Goal: Information Seeking & Learning: Learn about a topic

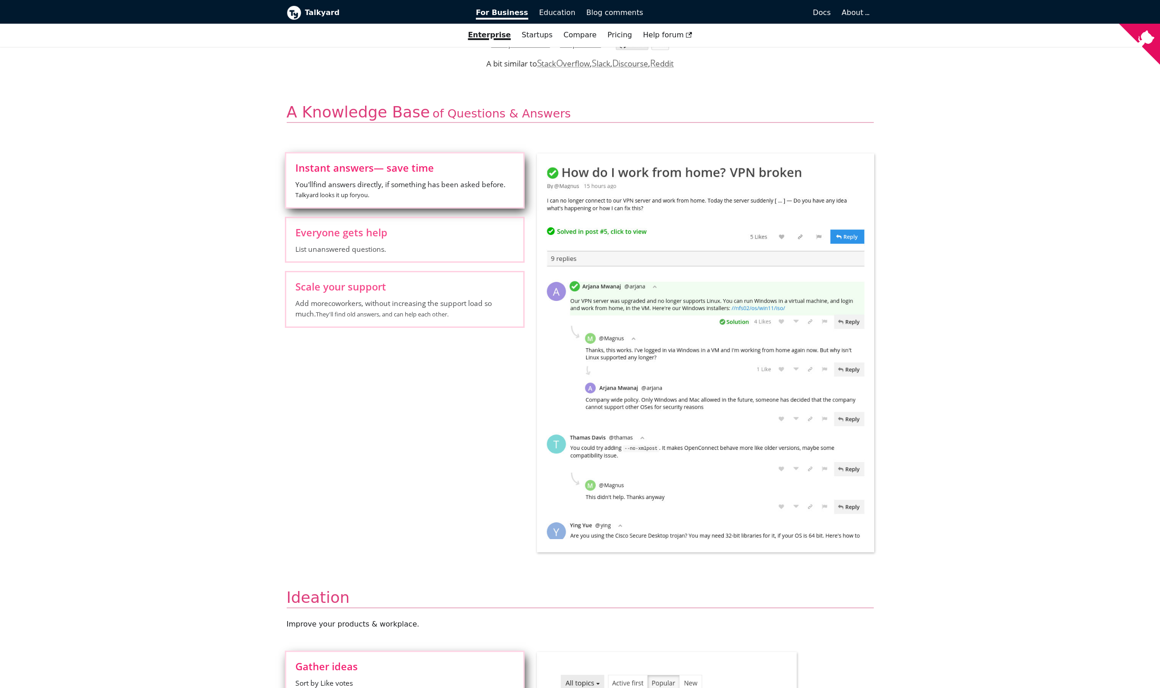
scroll to position [273, 0]
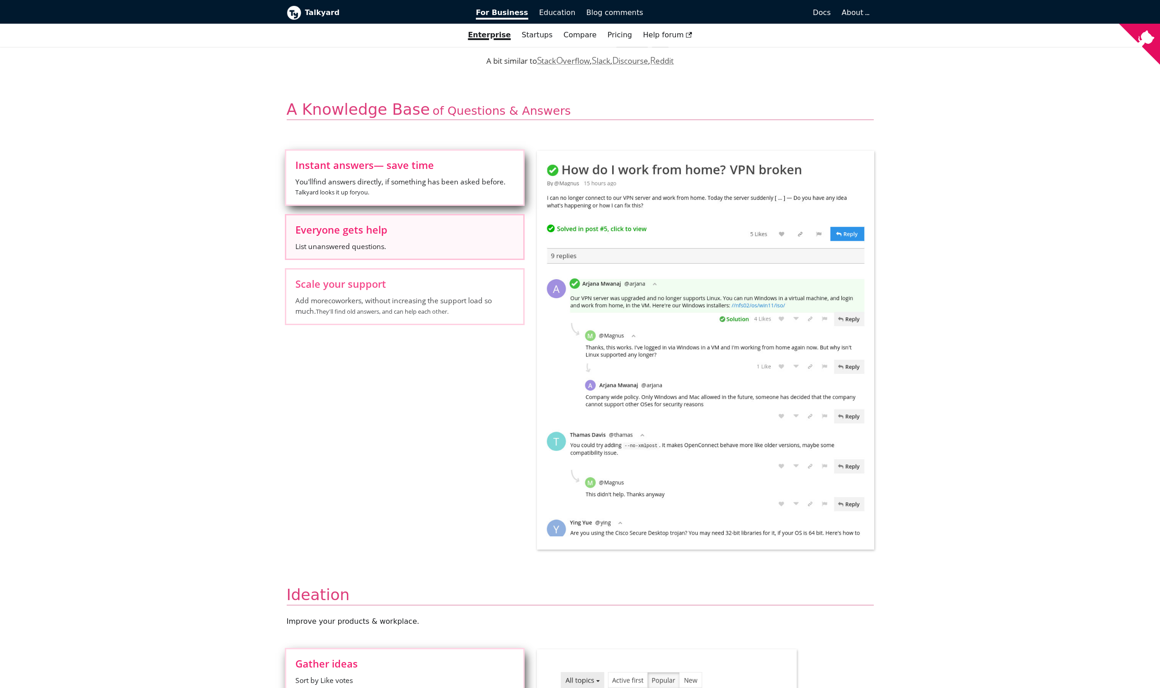
click at [448, 235] on label "Everyone gets help List unanswered questions." at bounding box center [404, 237] width 237 height 43
click at [0, 0] on input "Everyone gets help List unanswered questions." at bounding box center [0, 0] width 0 height 0
click at [448, 284] on span "Scale your support" at bounding box center [404, 284] width 219 height 10
click at [0, 0] on input "Scale your support Add more coworkers , without increasing the support load so …" at bounding box center [0, 0] width 0 height 0
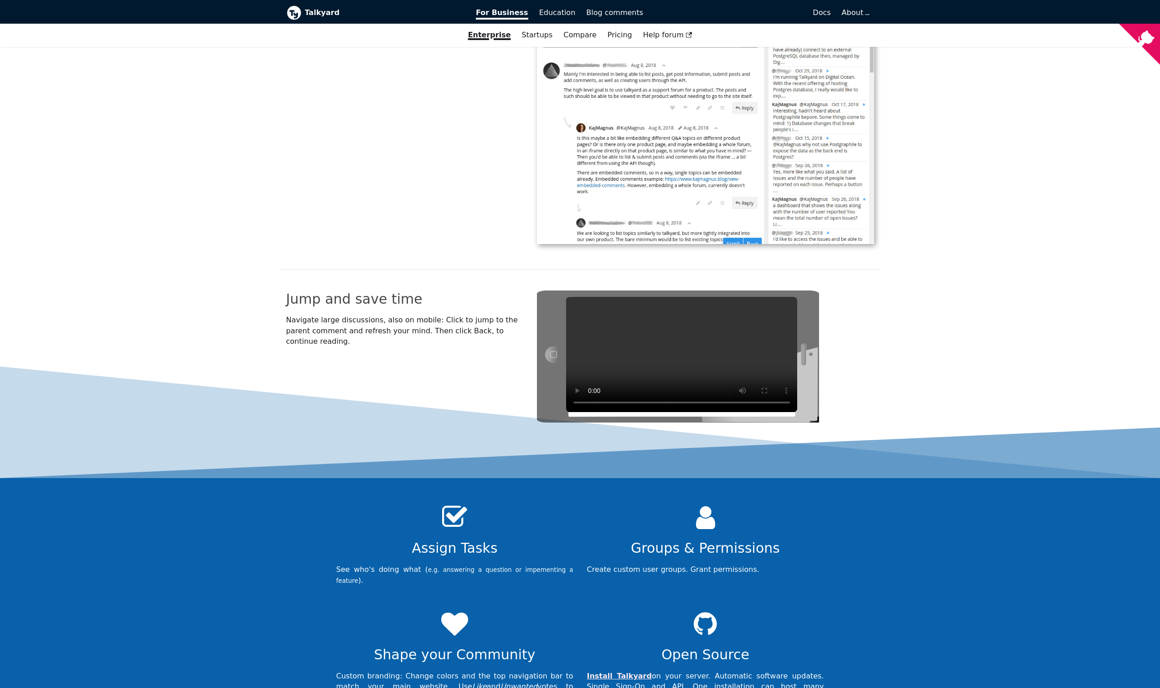
scroll to position [2619, 0]
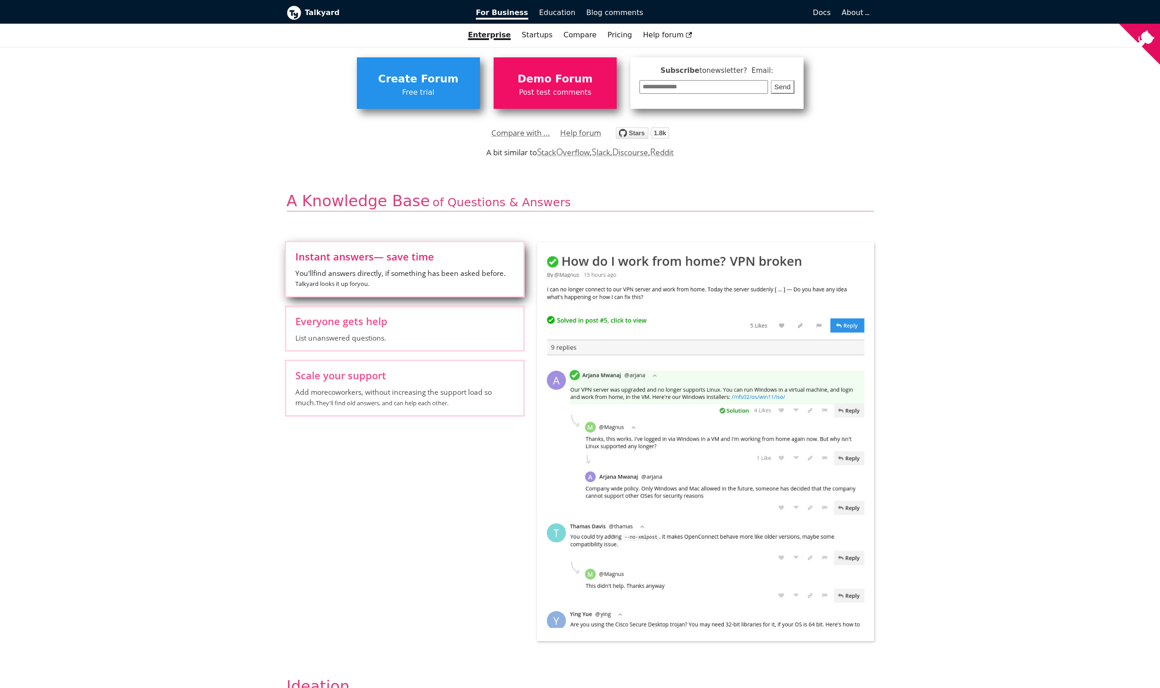
scroll to position [182, 0]
click at [362, 283] on small "Talkyard looks it up for you ." at bounding box center [332, 283] width 74 height 8
click at [0, 0] on input "Instant answers — save time You'll find answers directly, if something has been…" at bounding box center [0, 0] width 0 height 0
click at [469, 313] on label "Everyone gets help List unanswered questions." at bounding box center [404, 328] width 237 height 43
click at [0, 0] on input "Everyone gets help List unanswered questions." at bounding box center [0, 0] width 0 height 0
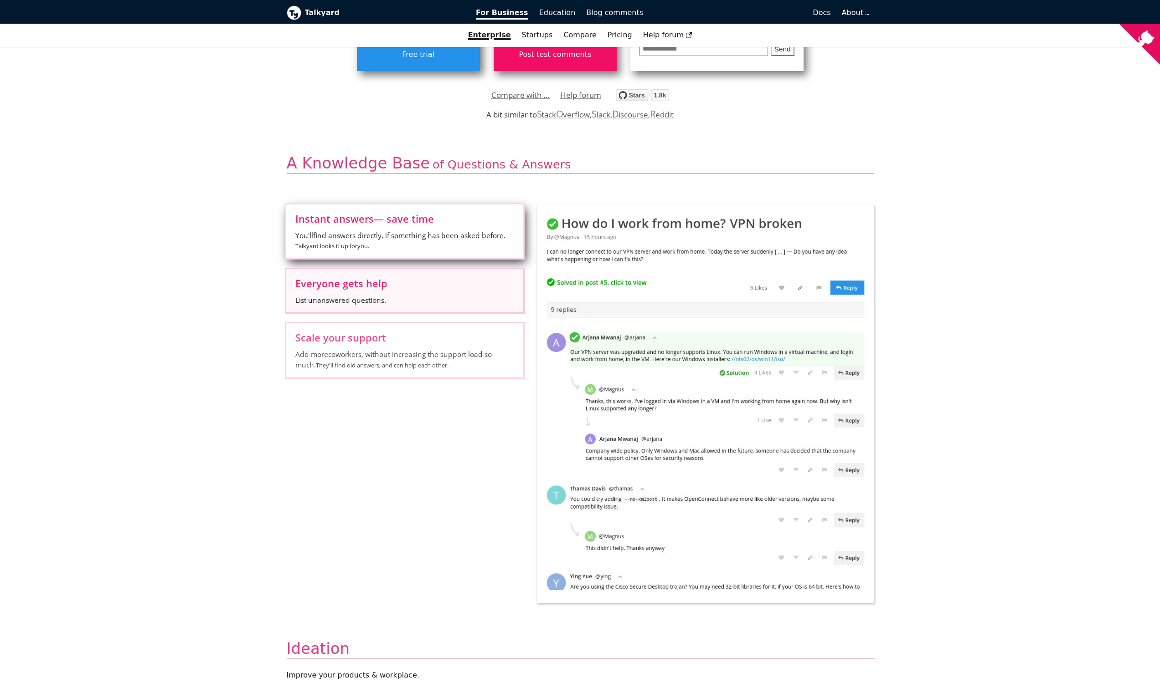
scroll to position [228, 0]
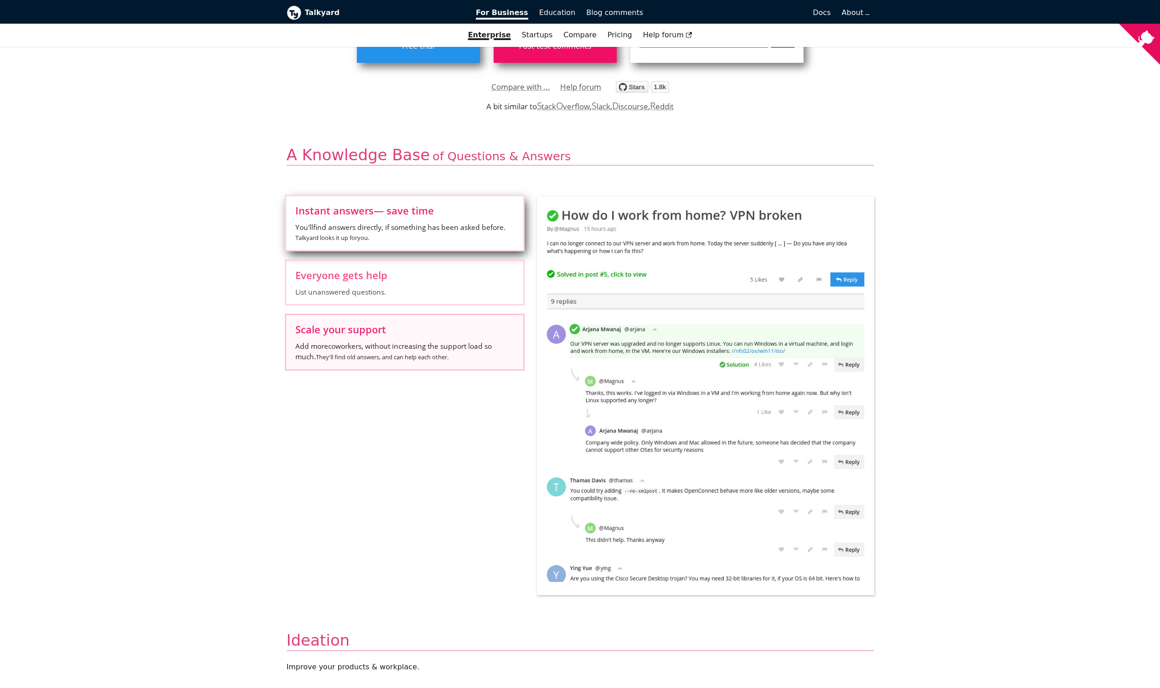
click at [472, 331] on span "Scale your support" at bounding box center [404, 329] width 219 height 10
click at [0, 0] on input "Scale your support Add more coworkers , without increasing the support load so …" at bounding box center [0, 0] width 0 height 0
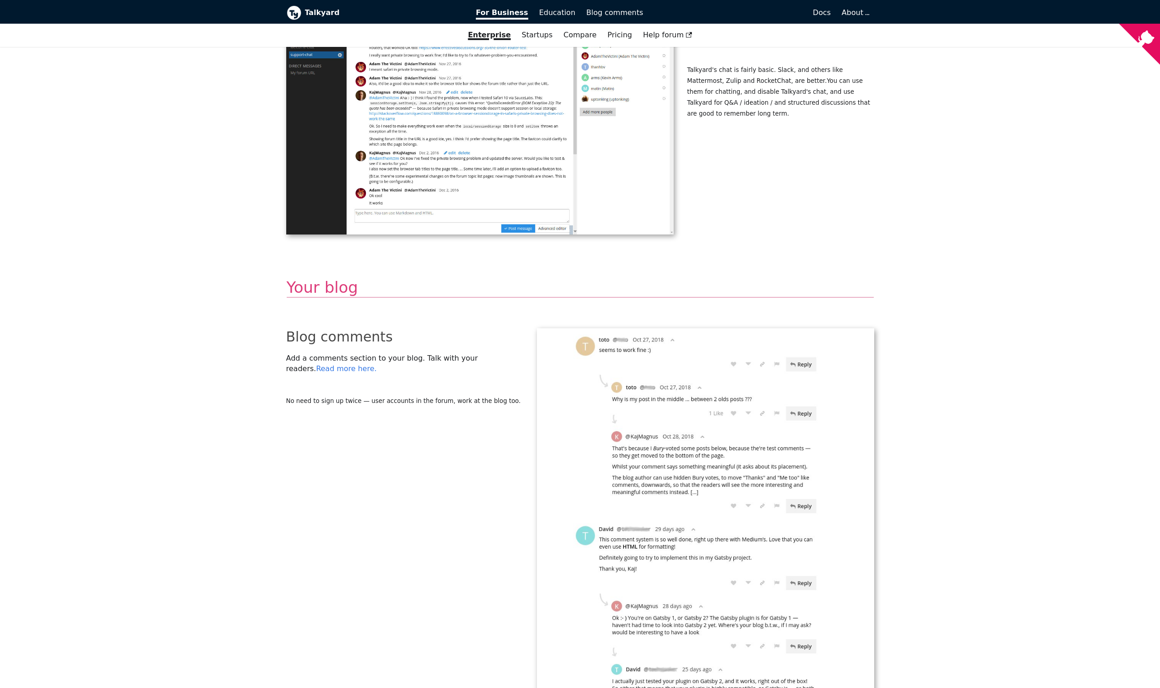
scroll to position [1731, 0]
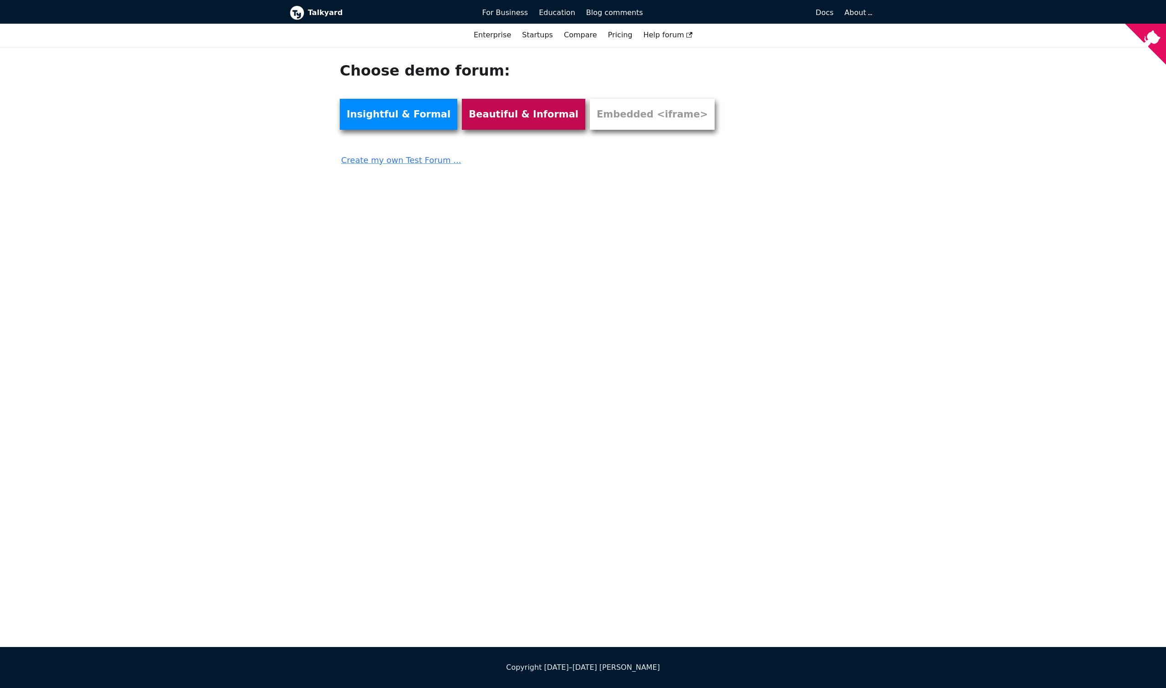
click at [503, 117] on link "Beautiful & Informal" at bounding box center [523, 114] width 123 height 31
click at [639, 116] on link "Embedded <iframe>" at bounding box center [652, 114] width 125 height 31
